Goal: Communication & Community: Answer question/provide support

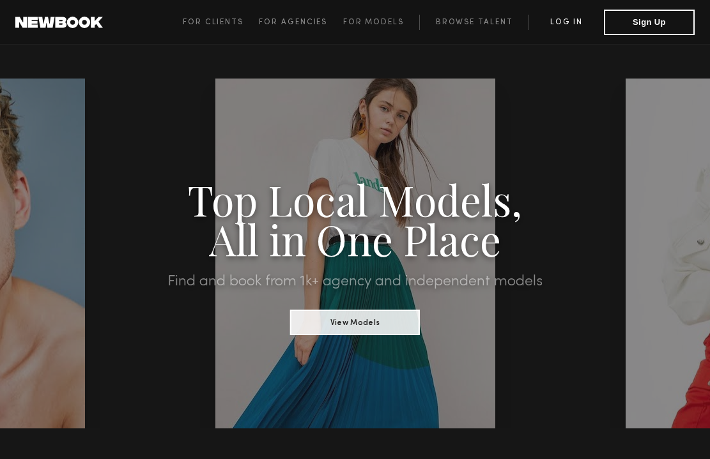
click at [578, 20] on link "Log in" at bounding box center [565, 22] width 75 height 15
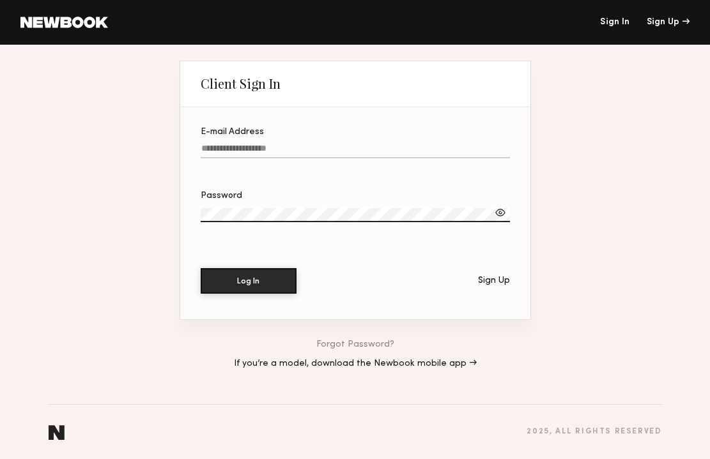
click at [278, 150] on input "E-mail Address" at bounding box center [355, 151] width 309 height 15
type input "**********"
click at [502, 213] on div at bounding box center [500, 212] width 13 height 13
click at [261, 282] on button "Log In" at bounding box center [249, 281] width 96 height 26
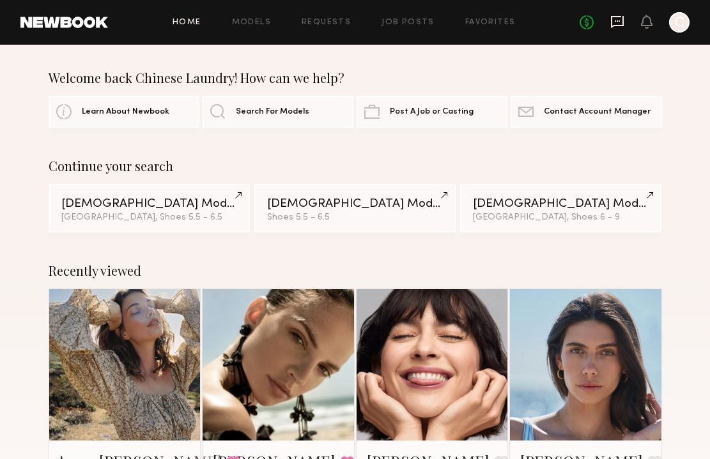
click at [617, 24] on icon at bounding box center [617, 22] width 13 height 12
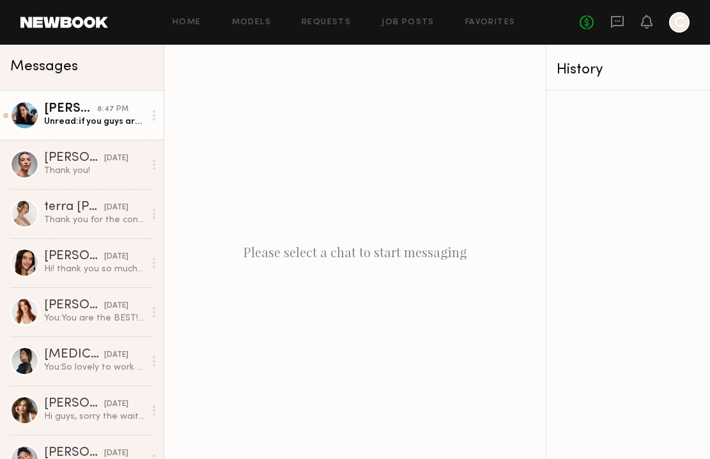
click at [63, 128] on link "[PERSON_NAME] 8:47 PM Unread: if you guys are able to send me some pics for pos…" at bounding box center [82, 115] width 164 height 49
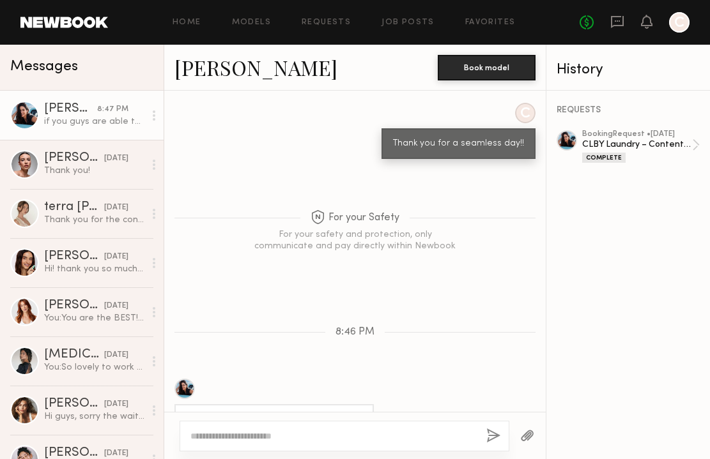
scroll to position [1209, 0]
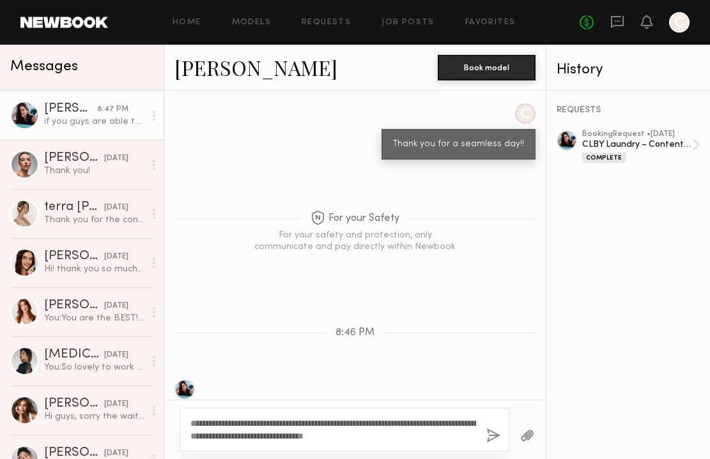
type textarea "**********"
click at [491, 434] on button "button" at bounding box center [493, 437] width 14 height 16
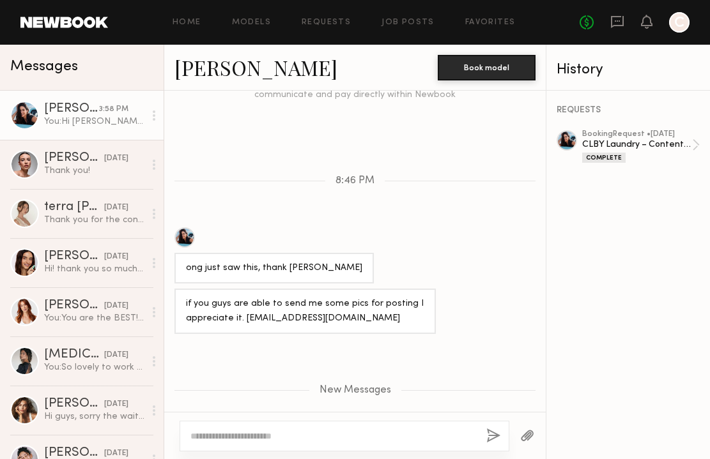
scroll to position [1360, 0]
